Goal: Information Seeking & Learning: Learn about a topic

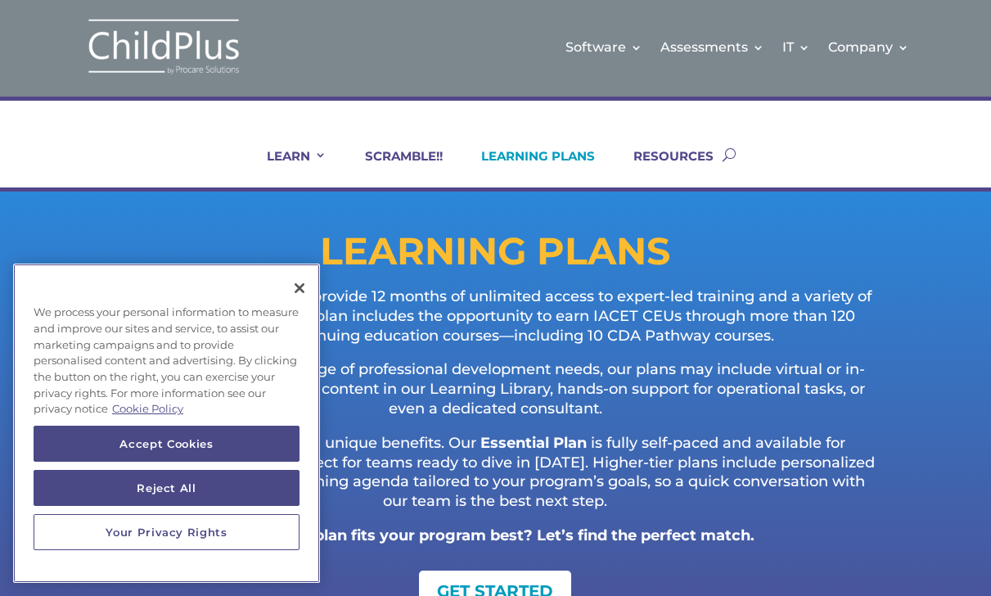
click at [185, 447] on button "Accept Cookies" at bounding box center [167, 444] width 266 height 36
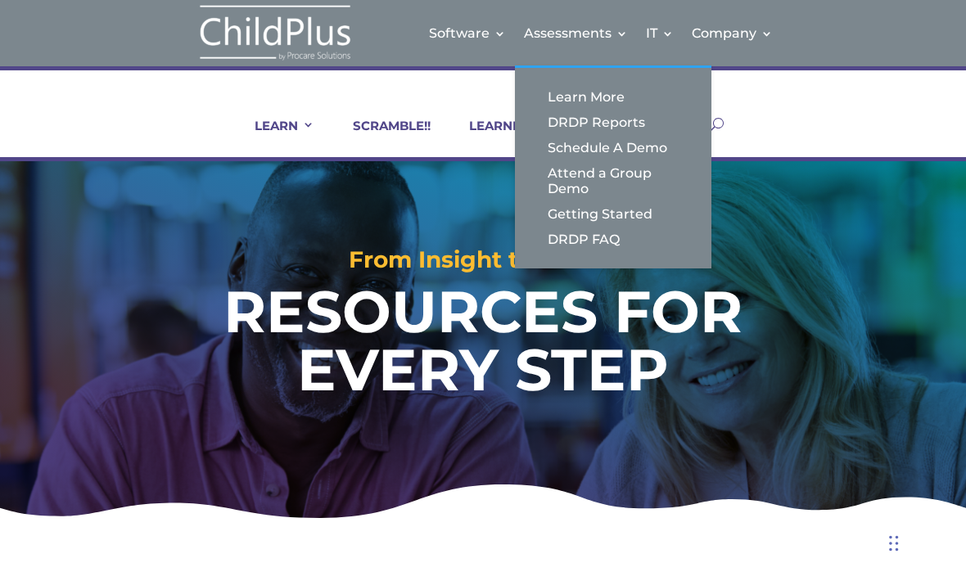
click at [866, 220] on div "From Insight to Action RESOURCES FOR EVERY STEP" at bounding box center [482, 298] width 869 height 275
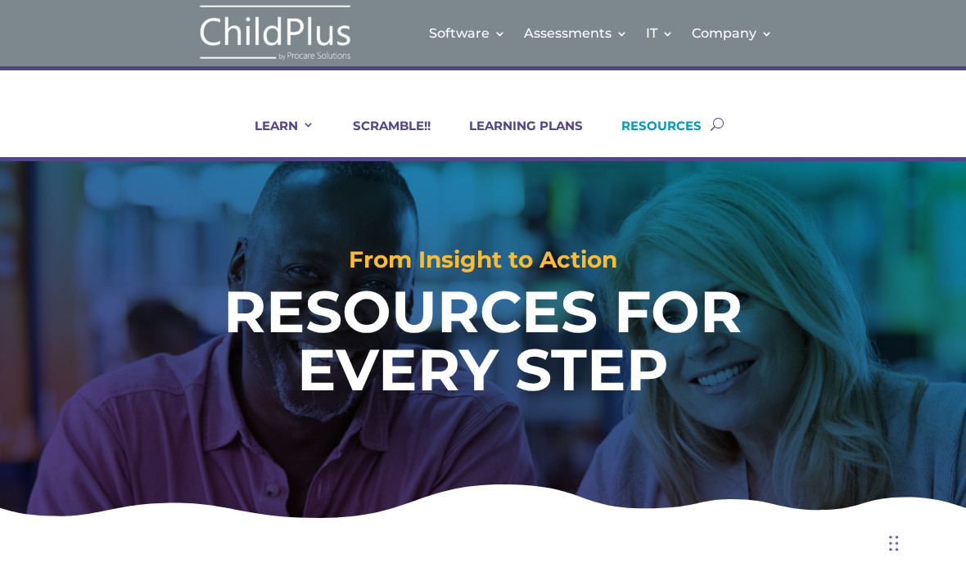
click at [880, 228] on div "From Insight to Action RESOURCES FOR EVERY STEP" at bounding box center [482, 298] width 869 height 275
